Goal: Communication & Community: Participate in discussion

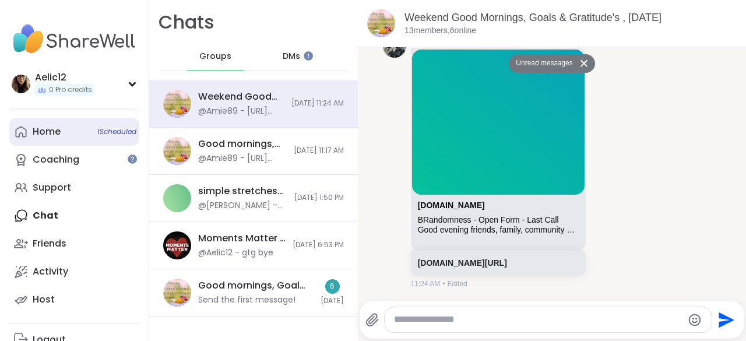
click at [42, 129] on div "Home 1 Scheduled" at bounding box center [47, 131] width 28 height 13
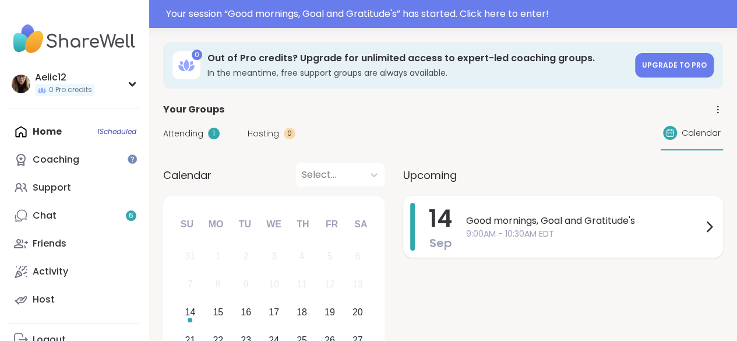
click at [513, 213] on div "Good mornings, Goal and Gratitude's 9:00AM - 10:30AM EDT" at bounding box center [591, 227] width 250 height 48
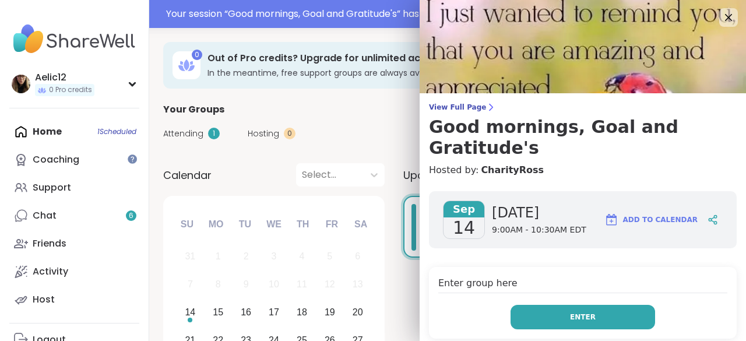
click at [572, 312] on span "Enter" at bounding box center [583, 317] width 26 height 10
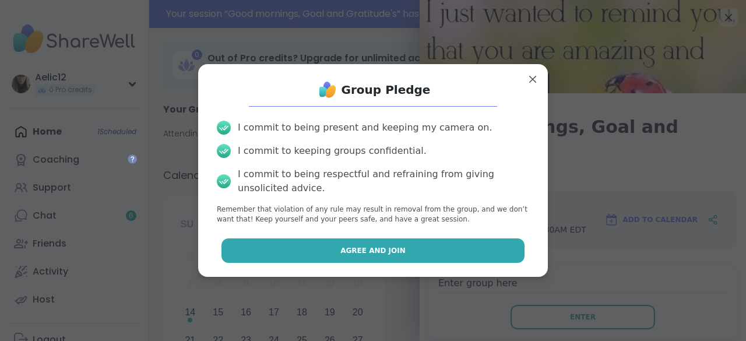
click at [484, 252] on button "Agree and Join" at bounding box center [374, 250] width 304 height 24
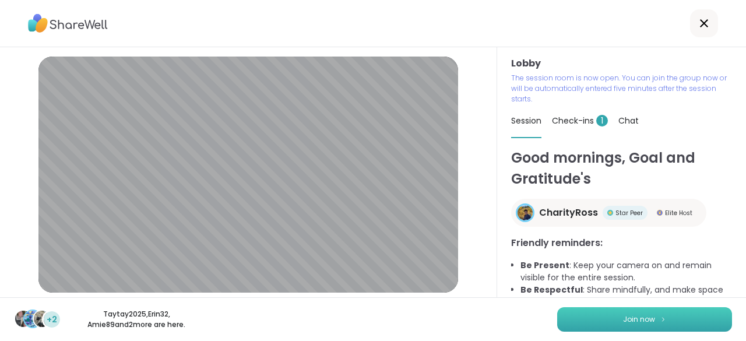
click at [640, 318] on span "Join now" at bounding box center [639, 319] width 32 height 10
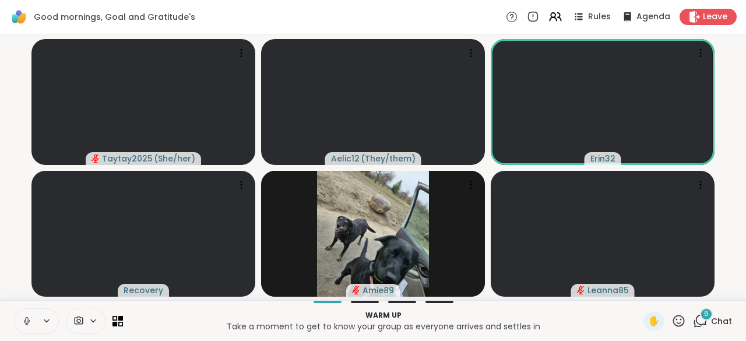
click at [31, 321] on icon at bounding box center [27, 321] width 10 height 10
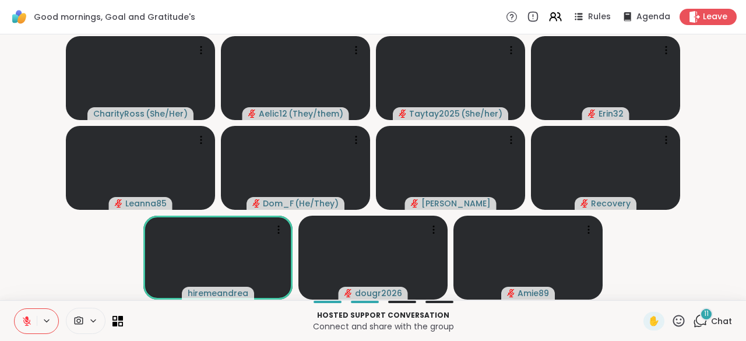
click at [672, 320] on icon at bounding box center [679, 321] width 15 height 15
click at [639, 293] on span "❤️" at bounding box center [645, 290] width 12 height 14
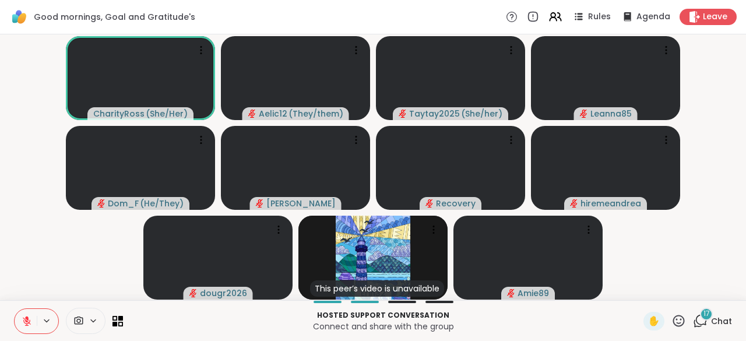
click at [26, 324] on icon at bounding box center [27, 321] width 8 height 8
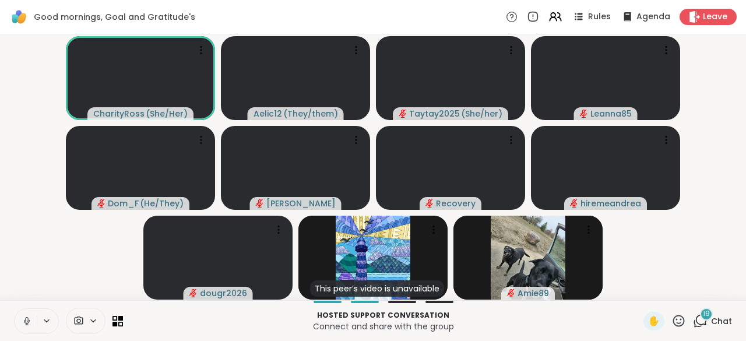
click at [26, 324] on icon at bounding box center [26, 324] width 1 height 2
